Goal: Task Accomplishment & Management: Manage account settings

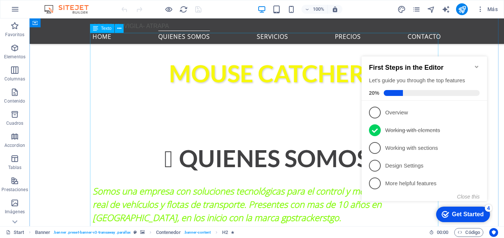
scroll to position [270, 0]
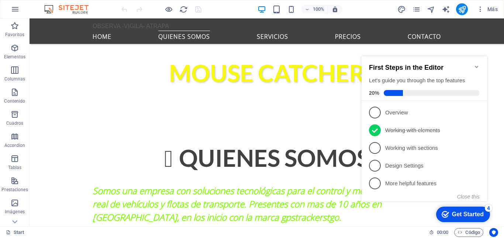
click at [478, 65] on icon "Minimize checklist" at bounding box center [477, 67] width 6 height 6
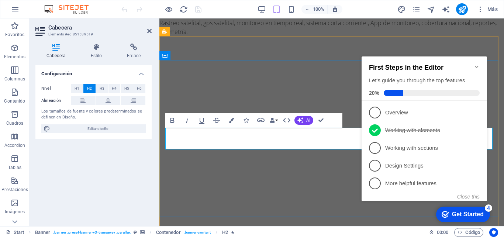
click at [477, 66] on icon "Minimize checklist" at bounding box center [476, 67] width 3 height 2
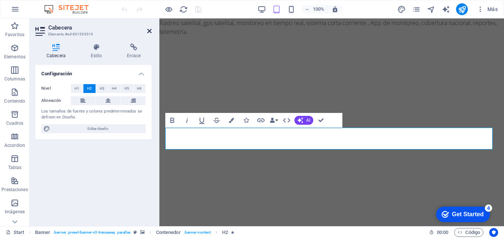
click at [148, 32] on icon at bounding box center [149, 31] width 4 height 6
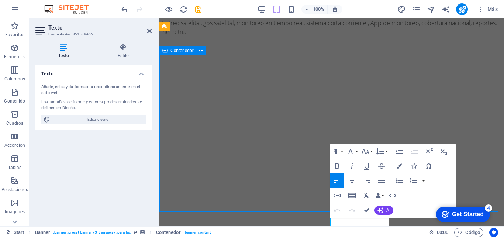
scroll to position [5, 0]
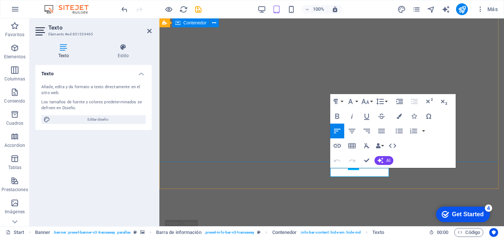
scroll to position [0, 0]
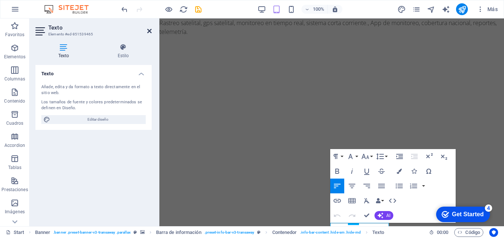
click at [150, 31] on icon at bounding box center [149, 31] width 4 height 6
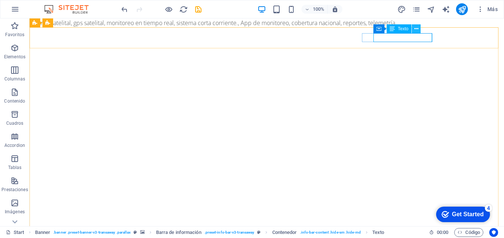
click at [417, 28] on icon at bounding box center [417, 29] width 4 height 8
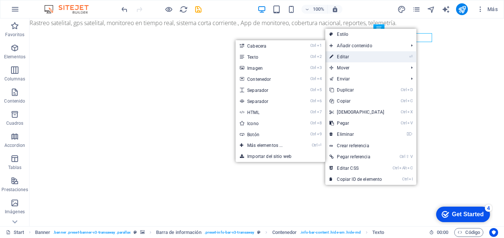
click at [347, 58] on link "⏎ Editar" at bounding box center [356, 56] width 63 height 11
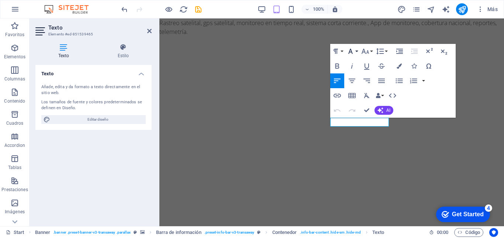
scroll to position [105, 0]
click at [262, 164] on link "[EMAIL_ADDRESS][DOMAIN_NAME]" at bounding box center [215, 168] width 95 height 8
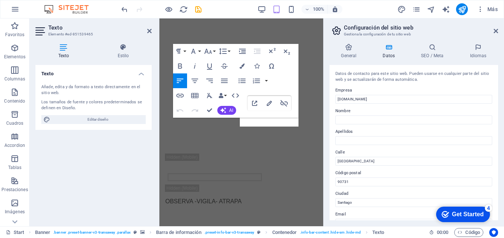
scroll to position [114, 0]
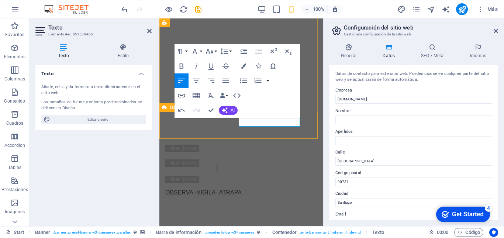
click at [313, 139] on div "[PHONE_NUMBER] [EMAIL_ADDRESS]" at bounding box center [241, 162] width 164 height 46
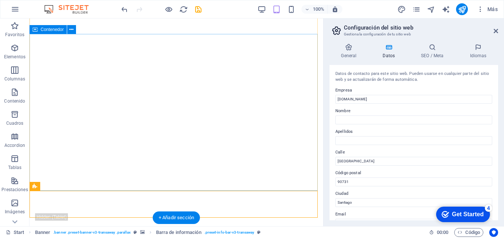
scroll to position [37, 0]
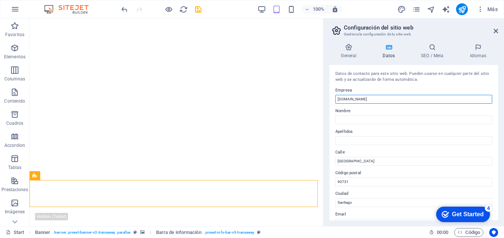
drag, startPoint x: 368, startPoint y: 97, endPoint x: 328, endPoint y: 104, distance: 40.4
click at [328, 104] on div "General Datos SEO / Meta Idiomas Nombre del sitio web [DOMAIN_NAME] Logo Arrast…" at bounding box center [414, 132] width 181 height 189
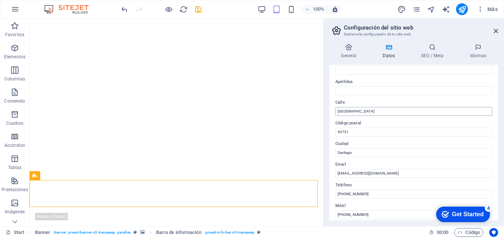
scroll to position [51, 0]
type input "[DOMAIN_NAME]"
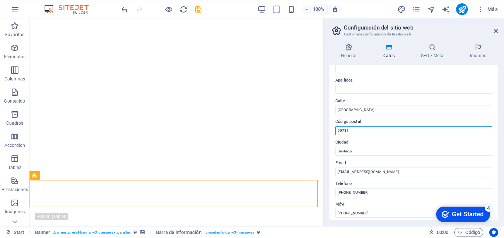
drag, startPoint x: 353, startPoint y: 131, endPoint x: 331, endPoint y: 132, distance: 21.4
click at [331, 132] on div "Datos de contacto para este sitio web. Pueden usarse en cualquier parte del sit…" at bounding box center [414, 142] width 169 height 155
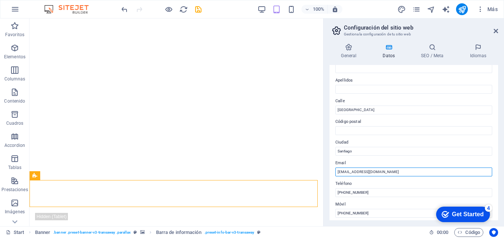
drag, startPoint x: 378, startPoint y: 173, endPoint x: 347, endPoint y: 174, distance: 30.7
click at [347, 174] on input "[EMAIL_ADDRESS][DOMAIN_NAME]" at bounding box center [414, 172] width 157 height 9
type input "[EMAIL_ADDRESS][DOMAIN_NAME]"
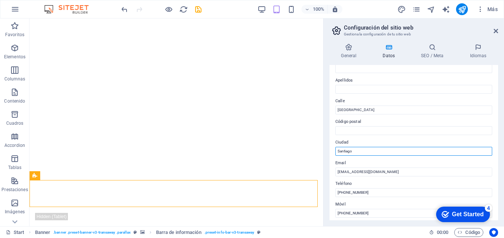
click at [390, 155] on input "Santiago" at bounding box center [414, 151] width 157 height 9
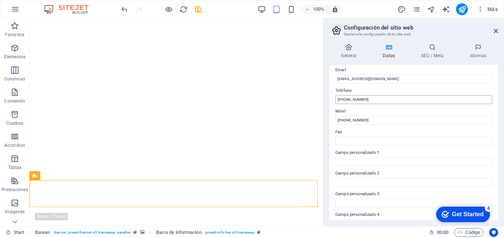
scroll to position [0, 0]
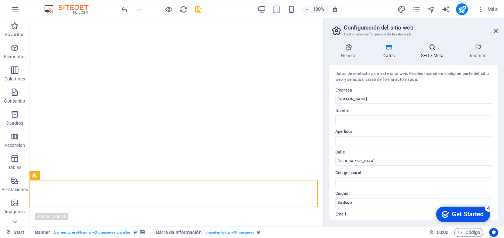
click at [432, 49] on icon at bounding box center [433, 47] width 46 height 7
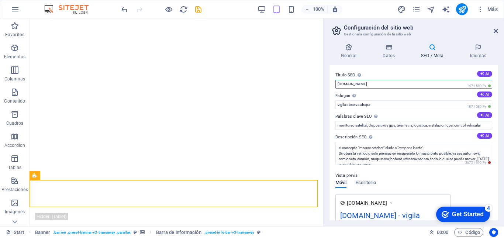
drag, startPoint x: 372, startPoint y: 86, endPoint x: 324, endPoint y: 86, distance: 48.0
click at [324, 86] on aside "Configuración del sitio web Gestiona la configuración de tu sitio web General D…" at bounding box center [413, 122] width 181 height 208
type input "g"
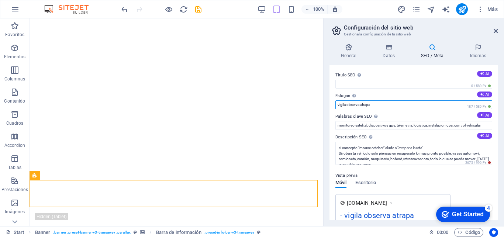
drag, startPoint x: 381, startPoint y: 106, endPoint x: 334, endPoint y: 109, distance: 47.3
click at [334, 109] on div "Título SEO El título de tu sitio web. Elige algo que destaque en los resultados…" at bounding box center [414, 142] width 169 height 155
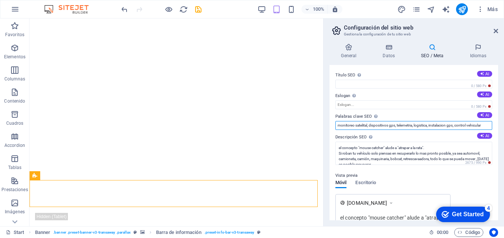
drag, startPoint x: 338, startPoint y: 127, endPoint x: 499, endPoint y: 117, distance: 161.2
click at [499, 117] on div "General Datos SEO / Meta Idiomas Nombre del sitio web [DOMAIN_NAME] Logo Arrast…" at bounding box center [414, 132] width 181 height 189
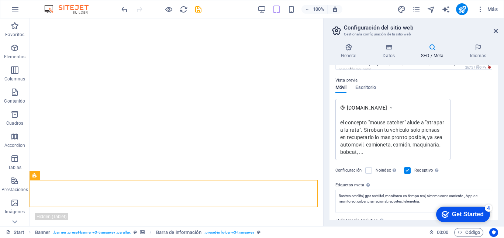
scroll to position [135, 0]
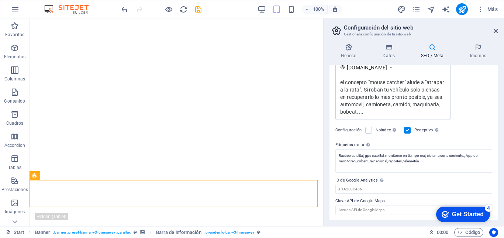
click at [456, 215] on div "Get Started" at bounding box center [468, 214] width 32 height 7
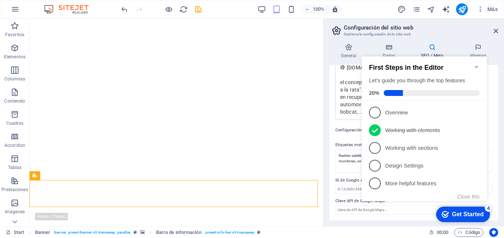
scroll to position [0, 0]
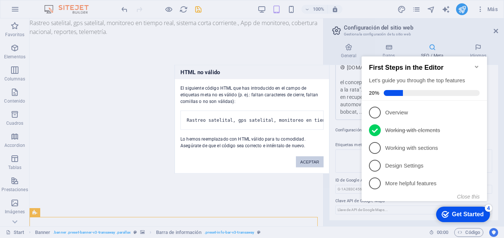
click at [317, 165] on button "ACEPTAR" at bounding box center [310, 161] width 28 height 11
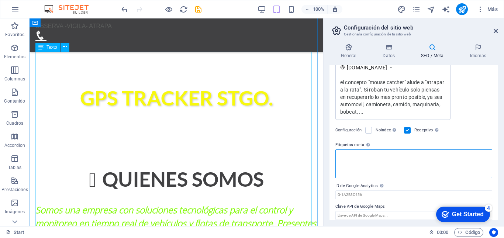
scroll to position [256, 0]
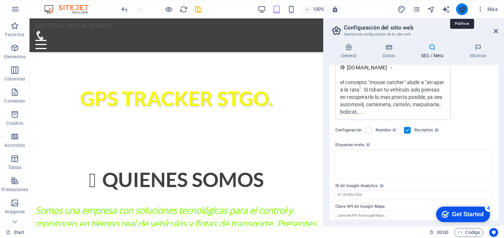
click at [464, 13] on icon "publish" at bounding box center [462, 9] width 8 height 8
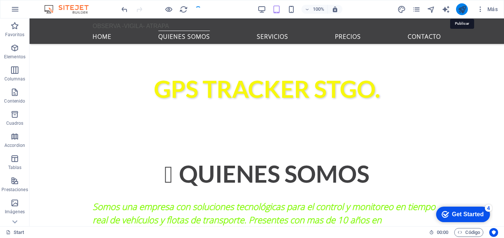
scroll to position [247, 0]
